Goal: Task Accomplishment & Management: Use online tool/utility

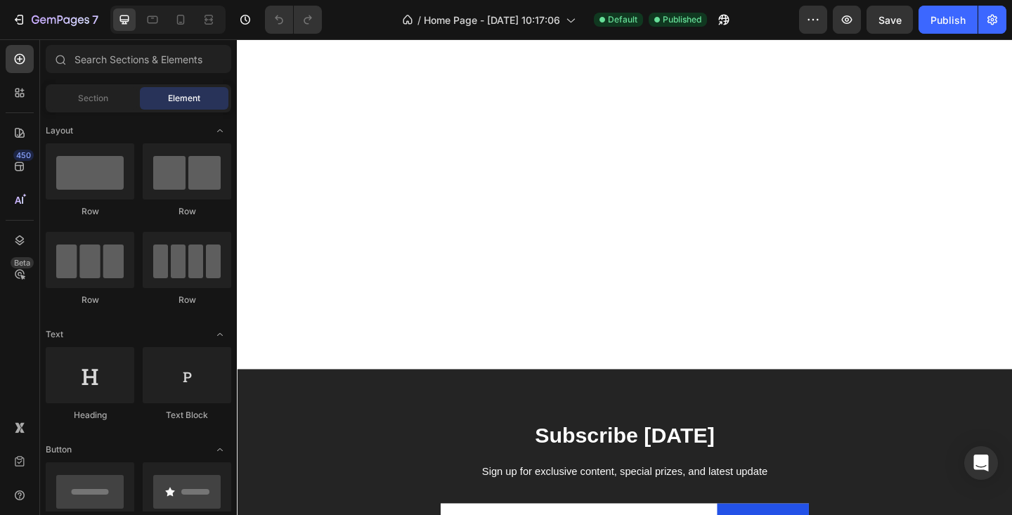
scroll to position [2939, 0]
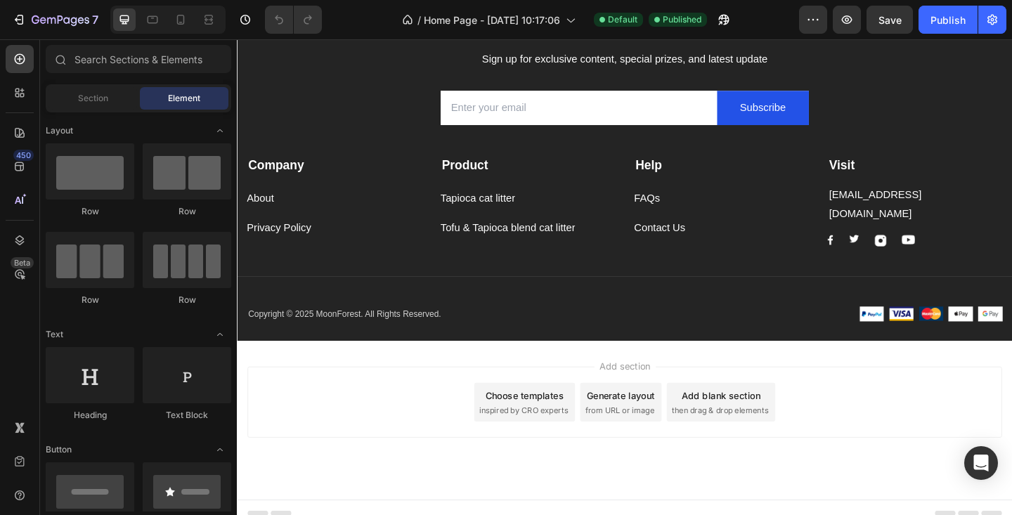
click at [848, 438] on div "Add section Choose templates inspired by CRO experts Generate layout from URL o…" at bounding box center [658, 433] width 820 height 77
click at [339, 514] on div "Add section Choose templates inspired by CRO experts Generate layout from URL o…" at bounding box center [658, 453] width 843 height 173
click at [543, 377] on div "Add section Choose templates inspired by CRO experts Generate layout from URL o…" at bounding box center [658, 453] width 843 height 173
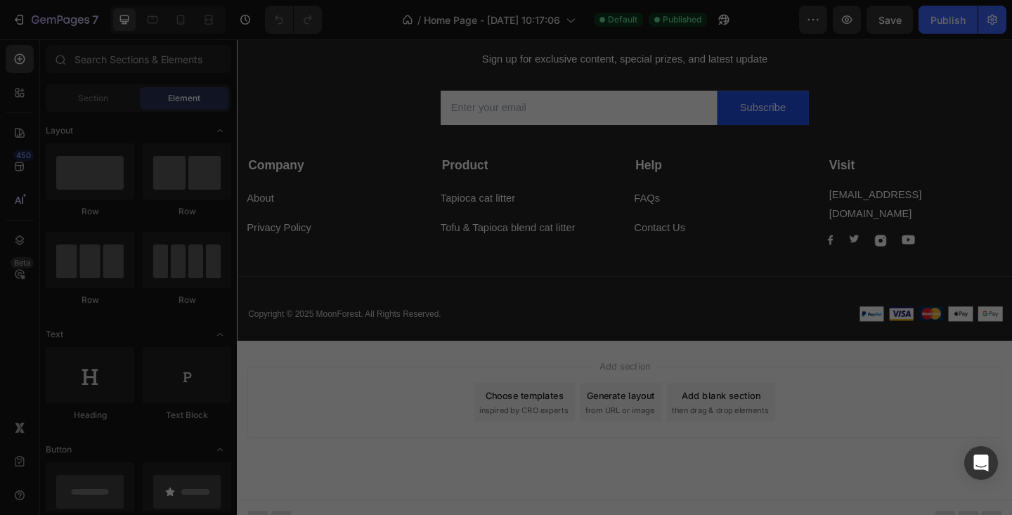
scroll to position [190, 0]
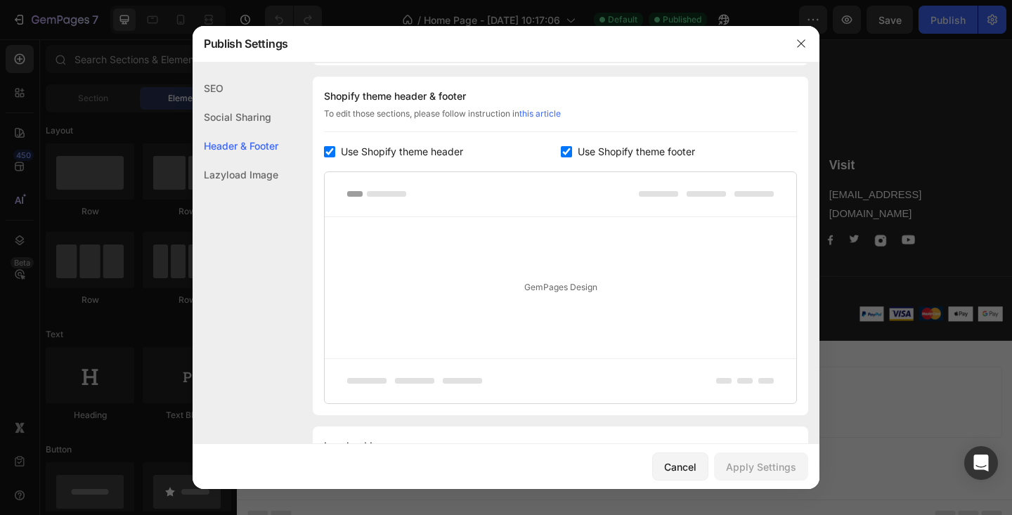
click at [564, 152] on input "checkbox" at bounding box center [566, 151] width 11 height 11
checkbox input "false"
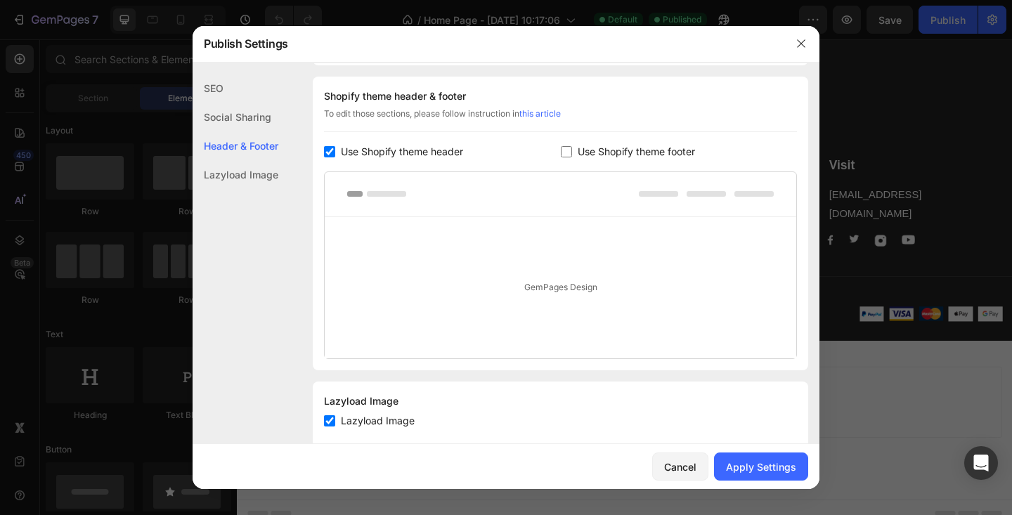
scroll to position [219, 0]
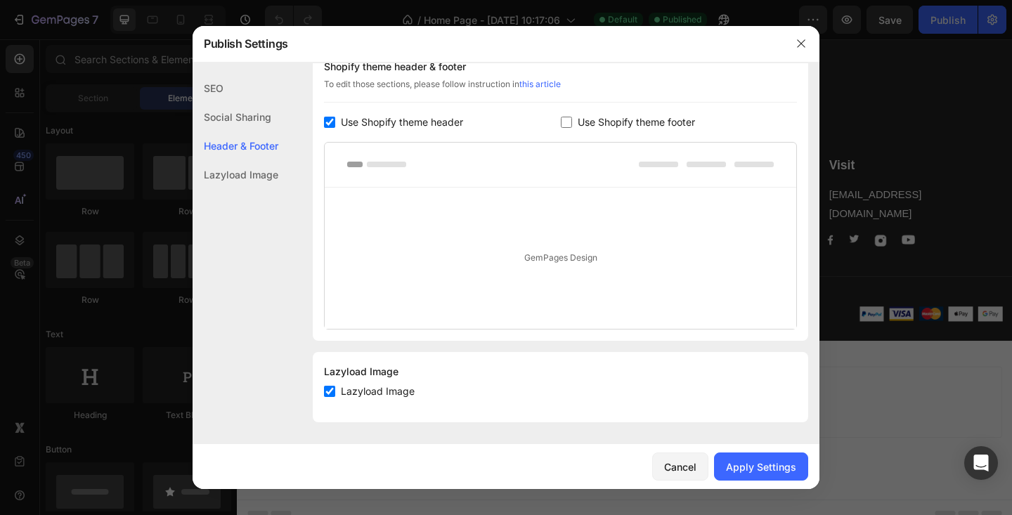
click at [267, 179] on div "Lazyload Image" at bounding box center [235, 174] width 86 height 29
click at [269, 171] on div "Lazyload Image" at bounding box center [235, 174] width 86 height 29
click at [237, 176] on div "Lazyload Image" at bounding box center [235, 174] width 86 height 29
click at [238, 160] on div "Header & Footer" at bounding box center [235, 174] width 86 height 29
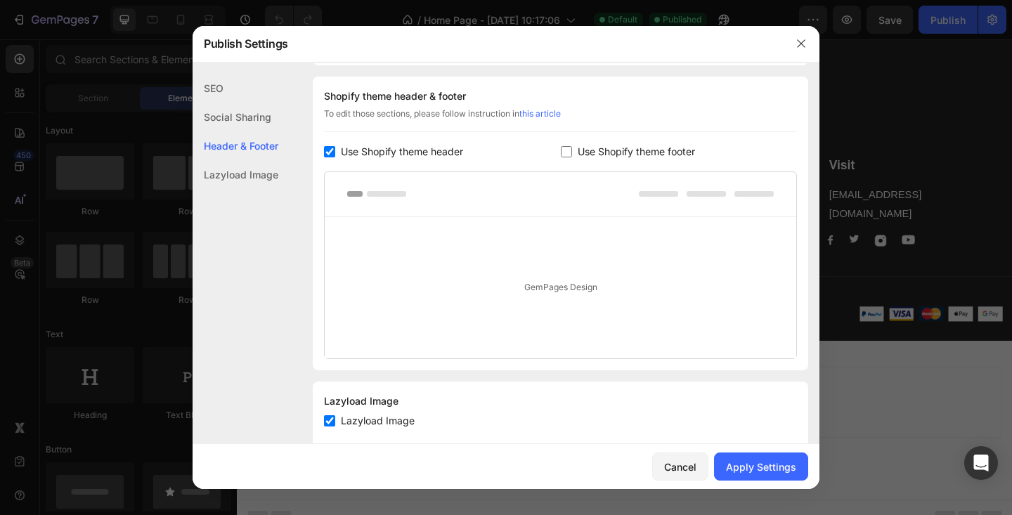
click at [242, 131] on div "Social Sharing" at bounding box center [235, 145] width 86 height 29
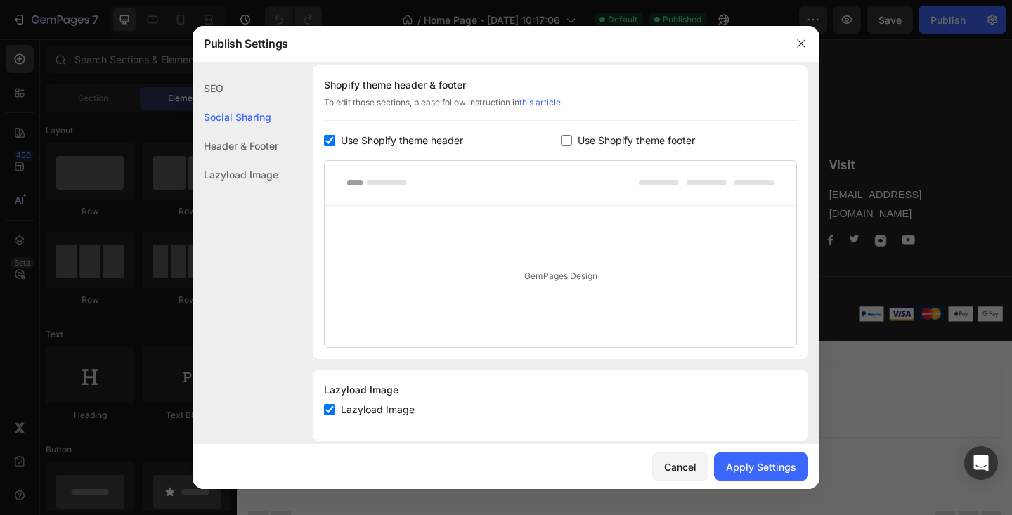
scroll to position [219, 0]
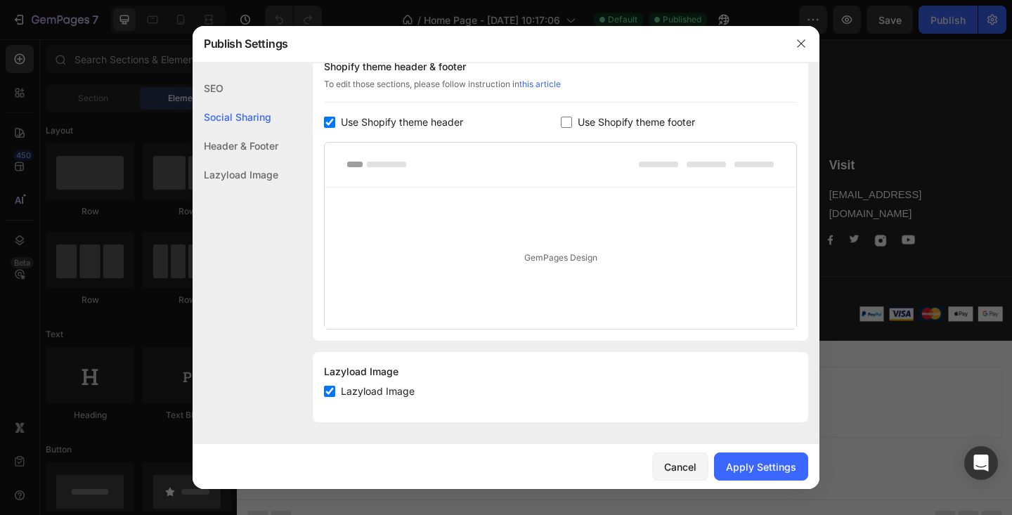
click at [237, 103] on div "SEO" at bounding box center [235, 117] width 86 height 29
click at [764, 462] on div "Apply Settings" at bounding box center [761, 466] width 70 height 15
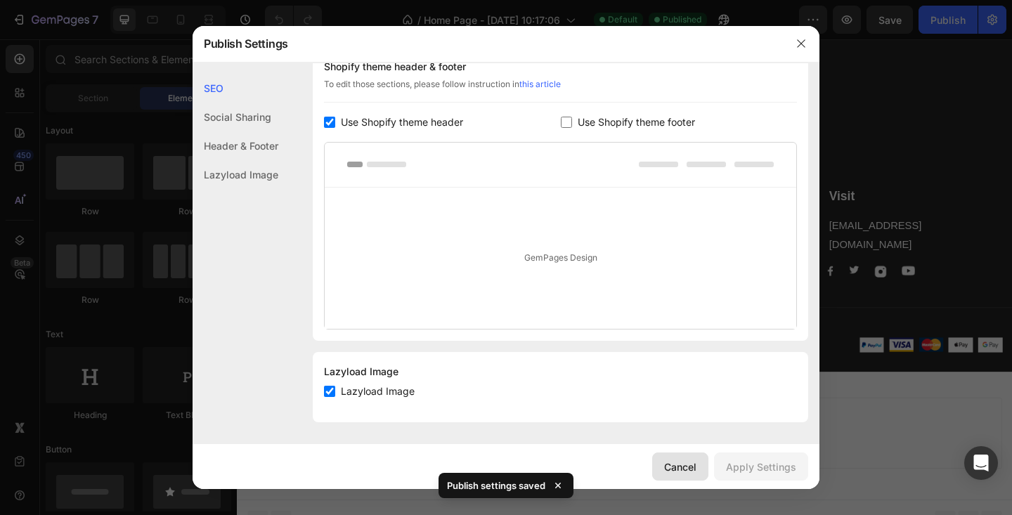
click at [674, 466] on div "Cancel" at bounding box center [680, 466] width 32 height 15
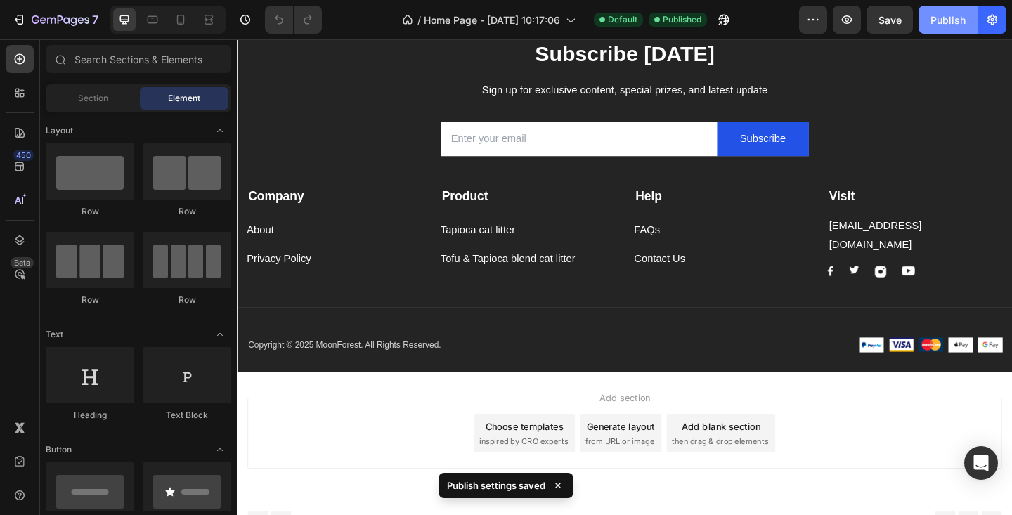
click at [939, 27] on div "Publish" at bounding box center [947, 20] width 35 height 15
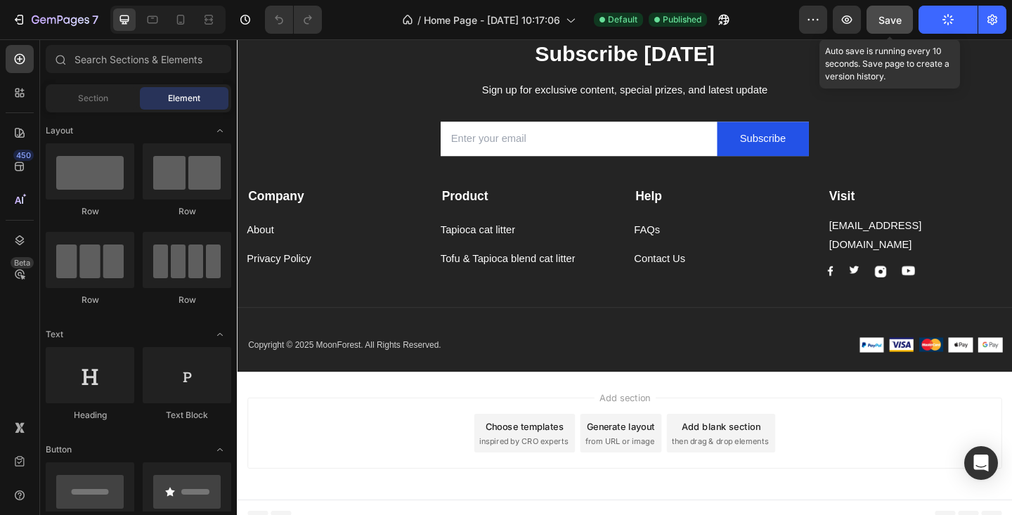
click at [894, 20] on span "Save" at bounding box center [889, 20] width 23 height 12
